Goal: Entertainment & Leisure: Consume media (video, audio)

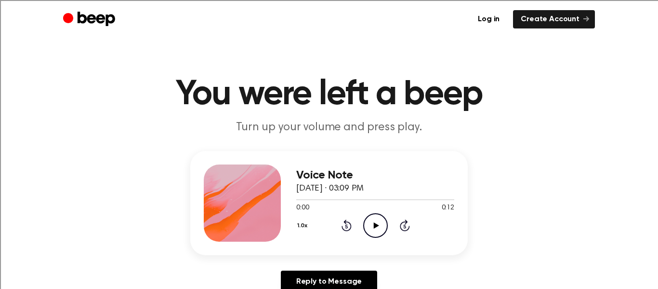
click at [376, 224] on icon at bounding box center [376, 225] width 5 height 6
click at [347, 277] on link "Reply to Message" at bounding box center [329, 281] width 96 height 22
click at [373, 230] on icon "Play Audio" at bounding box center [375, 225] width 25 height 25
click at [374, 228] on icon "Play Audio" at bounding box center [375, 225] width 25 height 25
click at [376, 223] on icon "Play Audio" at bounding box center [375, 225] width 25 height 25
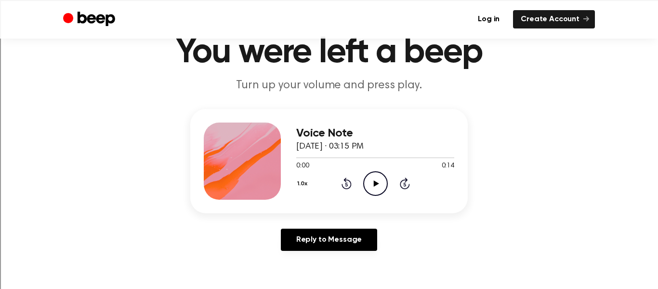
scroll to position [38, 0]
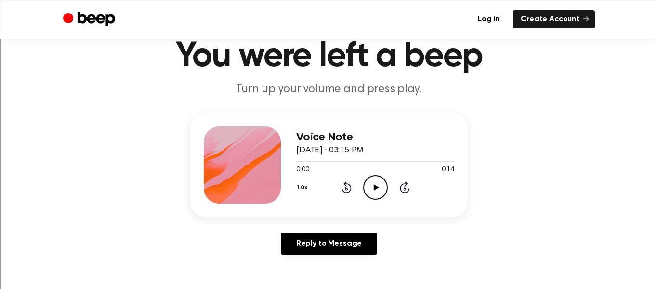
click at [371, 186] on icon "Play Audio" at bounding box center [375, 187] width 25 height 25
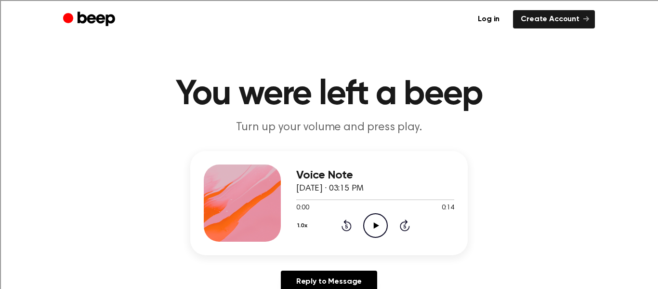
click at [374, 226] on icon at bounding box center [376, 225] width 5 height 6
click at [375, 225] on icon at bounding box center [376, 225] width 5 height 6
click at [376, 227] on icon "Play Audio" at bounding box center [375, 225] width 25 height 25
click at [372, 225] on icon "Play Audio" at bounding box center [375, 225] width 25 height 25
click at [377, 219] on icon "Play Audio" at bounding box center [375, 225] width 25 height 25
